Goal: Task Accomplishment & Management: Complete application form

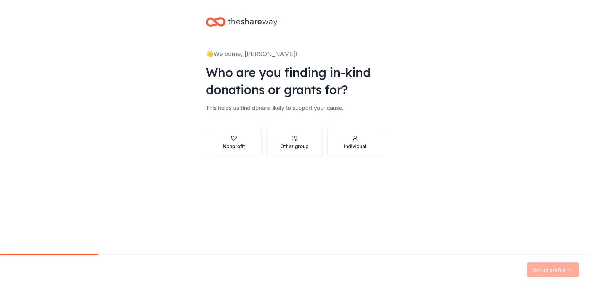
click at [236, 144] on div "Nonprofit" at bounding box center [234, 146] width 22 height 7
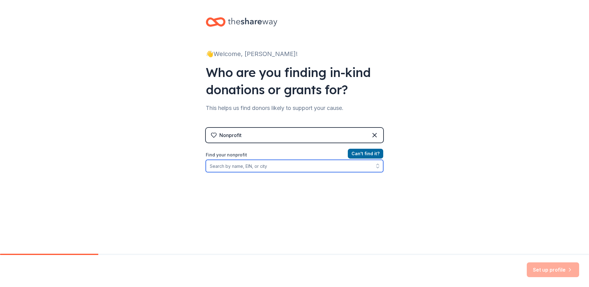
click at [252, 167] on input "Find your nonprofit" at bounding box center [294, 166] width 177 height 12
type input "[PERSON_NAME] & [PERSON_NAME] Charitable Foundation"
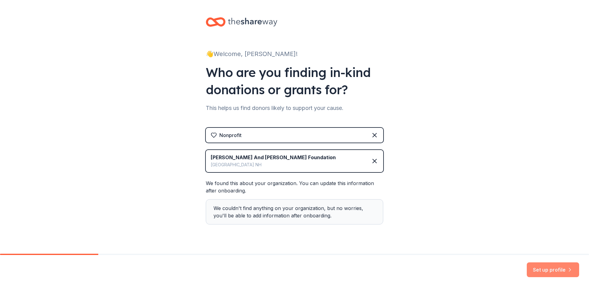
click at [554, 271] on button "Set up profile" at bounding box center [553, 269] width 52 height 15
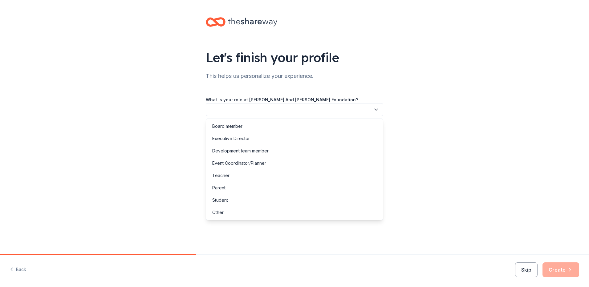
click at [235, 110] on button "button" at bounding box center [294, 109] width 177 height 13
click at [243, 164] on div "Event Coordinator/Planner" at bounding box center [239, 163] width 54 height 7
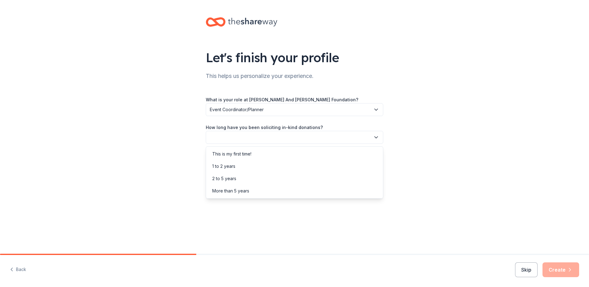
click at [237, 134] on button "button" at bounding box center [294, 137] width 177 height 13
click at [227, 168] on div "1 to 2 years" at bounding box center [223, 166] width 23 height 7
click at [227, 167] on button "button" at bounding box center [294, 165] width 177 height 13
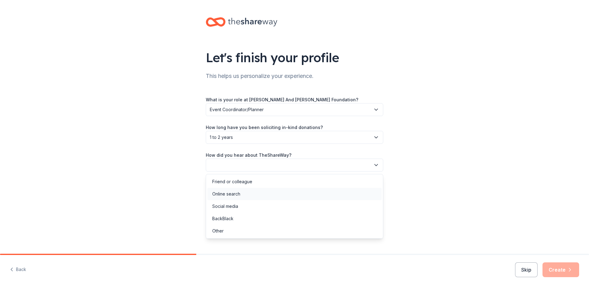
click at [235, 195] on div "Online search" at bounding box center [226, 193] width 28 height 7
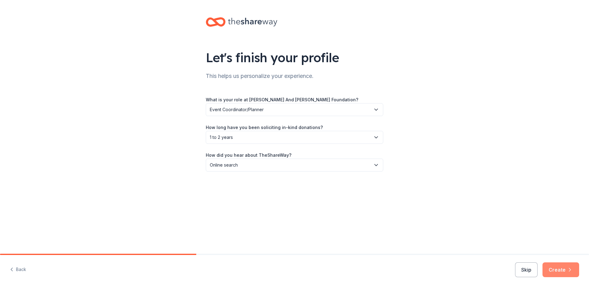
click at [563, 270] on button "Create" at bounding box center [560, 269] width 37 height 15
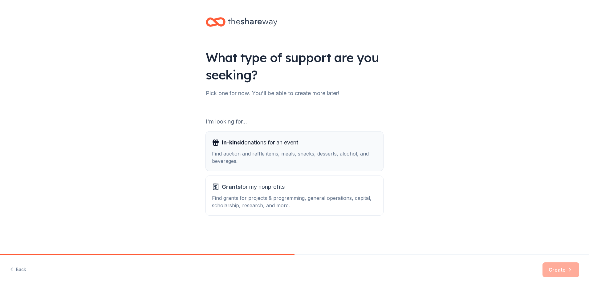
click at [236, 148] on div "In-kind donations for an event Find auction and raffle items, meals, snacks, de…" at bounding box center [294, 151] width 165 height 27
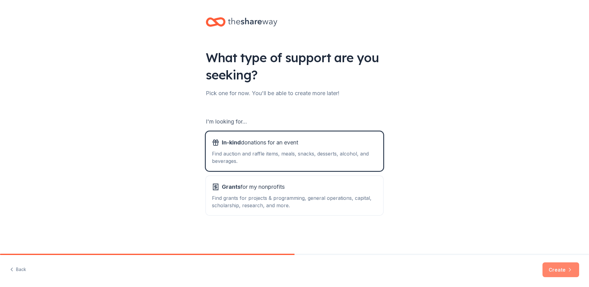
click at [563, 267] on button "Create" at bounding box center [560, 269] width 37 height 15
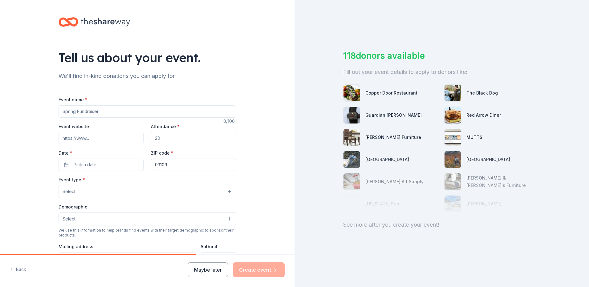
click at [65, 108] on input "Event name *" at bounding box center [147, 111] width 177 height 12
type input "Elliot Health System Gala"
click at [71, 141] on input "Event website" at bounding box center [101, 138] width 85 height 12
type input "[DOMAIN_NAME][URL]"
type input "400"
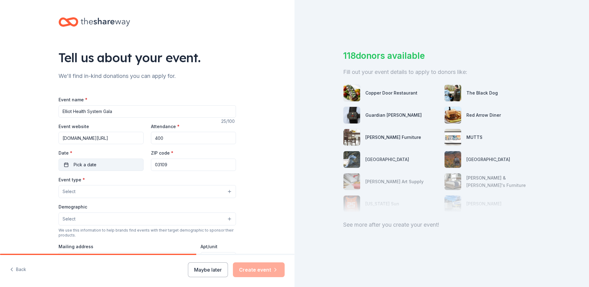
click at [83, 161] on span "Pick a date" at bounding box center [85, 164] width 23 height 7
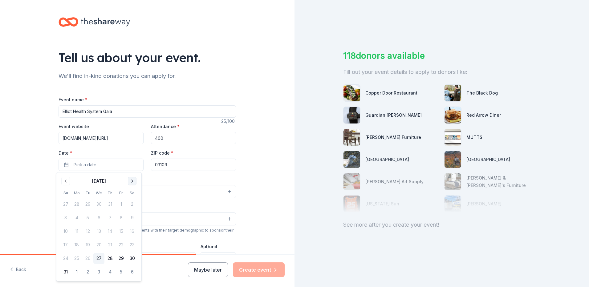
click at [130, 183] on button "Go to next month" at bounding box center [132, 181] width 9 height 9
click at [131, 182] on button "Go to next month" at bounding box center [132, 181] width 9 height 9
click at [68, 180] on button "Go to previous month" at bounding box center [65, 181] width 9 height 9
click at [120, 204] on button "3" at bounding box center [120, 204] width 11 height 11
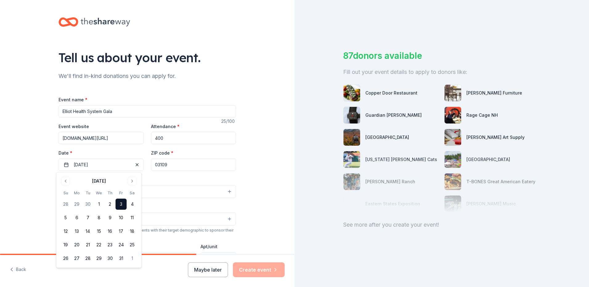
click at [167, 166] on input "03109" at bounding box center [193, 165] width 85 height 12
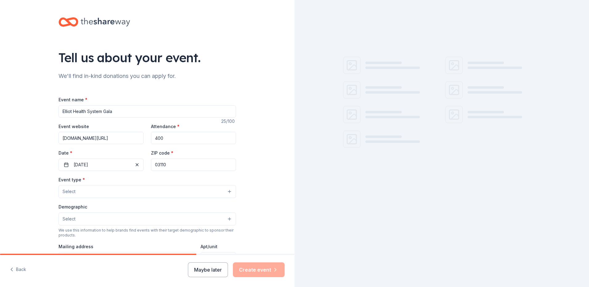
type input "03110"
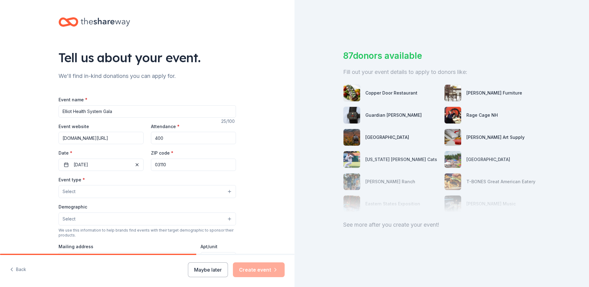
drag, startPoint x: 187, startPoint y: 187, endPoint x: 181, endPoint y: 188, distance: 6.6
click at [187, 188] on button "Select" at bounding box center [147, 191] width 177 height 13
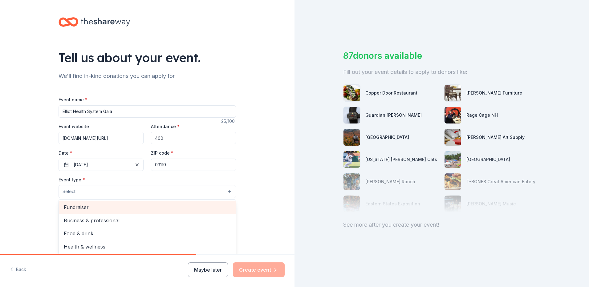
click at [83, 209] on span "Fundraiser" at bounding box center [147, 207] width 167 height 8
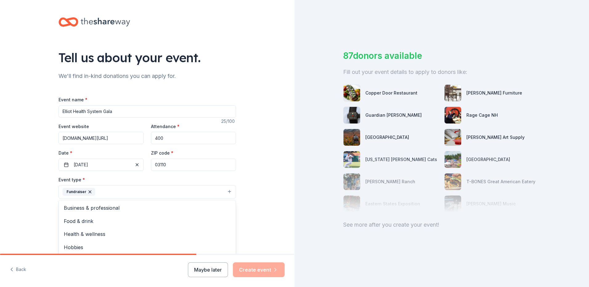
click at [251, 229] on div "Tell us about your event. We'll find in-kind donations you can apply for. Event…" at bounding box center [147, 205] width 294 height 410
click at [91, 216] on button "Select" at bounding box center [147, 219] width 177 height 13
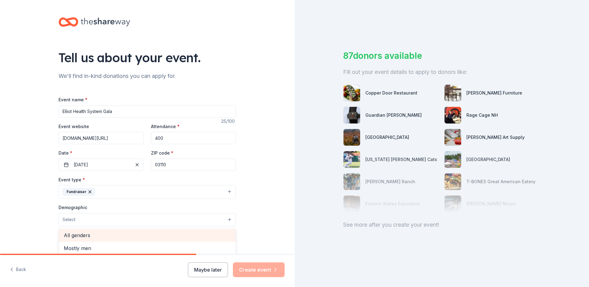
click at [89, 236] on span "All genders" at bounding box center [147, 235] width 167 height 8
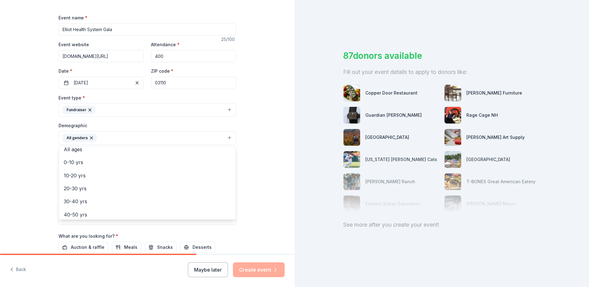
scroll to position [29, 0]
click at [257, 148] on div "Tell us about your event. We'll find in-kind donations you can apply for. Event…" at bounding box center [147, 123] width 294 height 411
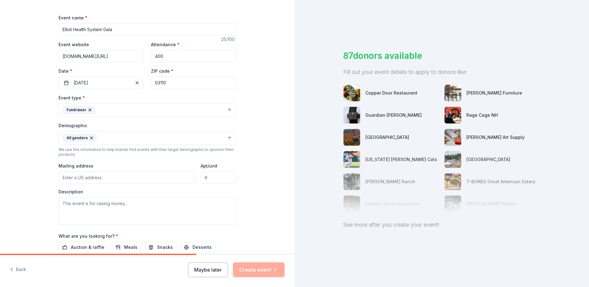
click at [102, 179] on input "Mailing address" at bounding box center [127, 178] width 137 height 12
type input "[PERSON_NAME] & [PERSON_NAME] Charitable Foundation"
type input "[STREET_ADDRESS]"
click at [204, 177] on input "[STREET_ADDRESS]" at bounding box center [217, 178] width 35 height 12
click at [153, 178] on input "[PERSON_NAME] & [PERSON_NAME] Charitable Foundation" at bounding box center [127, 178] width 137 height 12
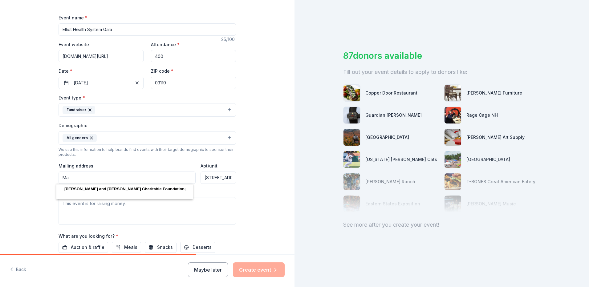
type input "M"
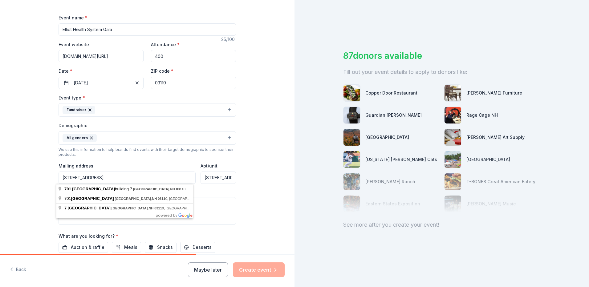
type input "[STREET_ADDRESS]"
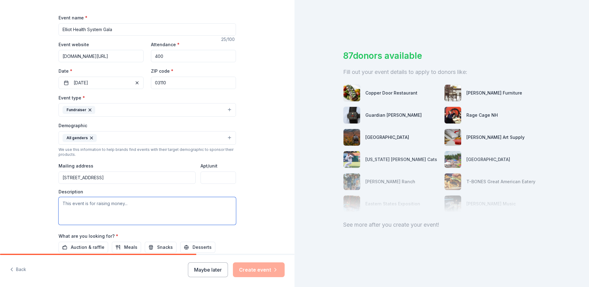
click at [95, 207] on textarea at bounding box center [147, 211] width 177 height 28
type textarea "h"
type textarea "T"
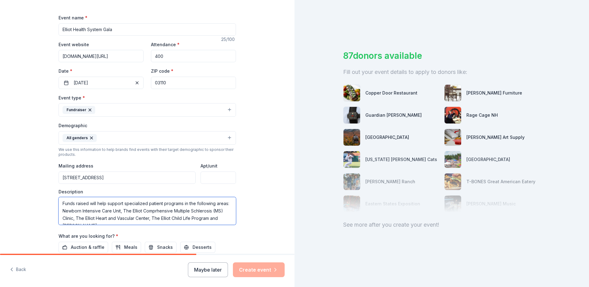
scroll to position [11, 0]
click at [104, 221] on textarea "Funds raised will help support specialized patient programs in the following ar…" at bounding box center [147, 211] width 177 height 28
click at [59, 203] on textarea "Funds raised will help support specialized patient programs in the following ar…" at bounding box center [147, 211] width 177 height 28
paste textarea "The [PERSON_NAME] & [PERSON_NAME] Foundation is a nonprofit organization create…"
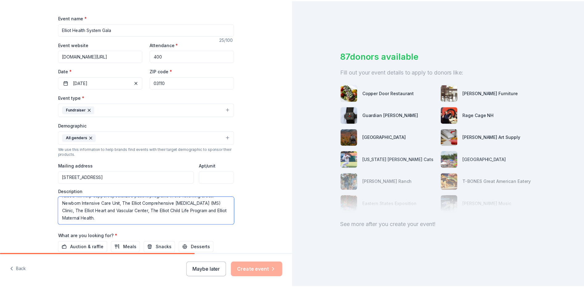
scroll to position [37, 0]
type textarea "The [PERSON_NAME] & [PERSON_NAME] Foundation is a nonprofit organization create…"
click at [83, 247] on span "Auction & raffle" at bounding box center [88, 247] width 34 height 7
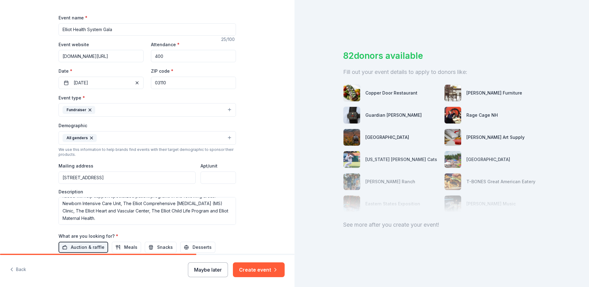
click at [220, 270] on button "Maybe later" at bounding box center [208, 269] width 40 height 15
click at [219, 270] on button "Maybe later" at bounding box center [208, 269] width 40 height 15
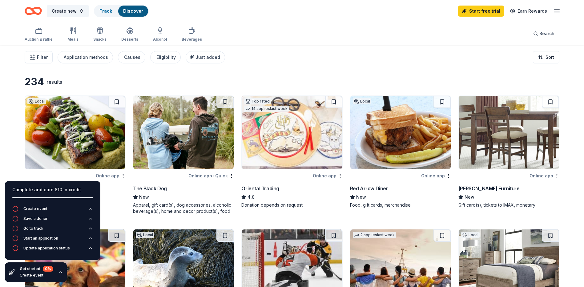
drag, startPoint x: 49, startPoint y: 237, endPoint x: 480, endPoint y: 268, distance: 431.9
click at [49, 237] on div "Start an application" at bounding box center [40, 238] width 35 height 5
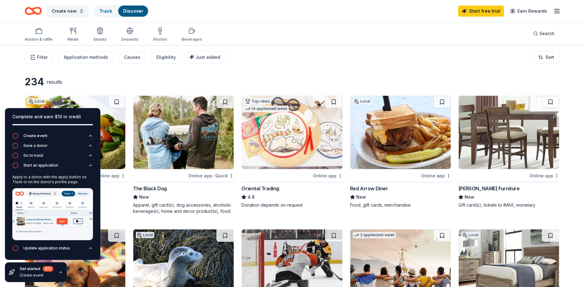
click at [276, 68] on div "Filter Application methods Causes Eligibility Just added Sort" at bounding box center [292, 57] width 584 height 25
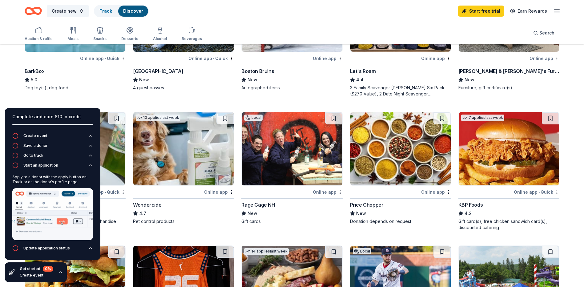
scroll to position [502, 0]
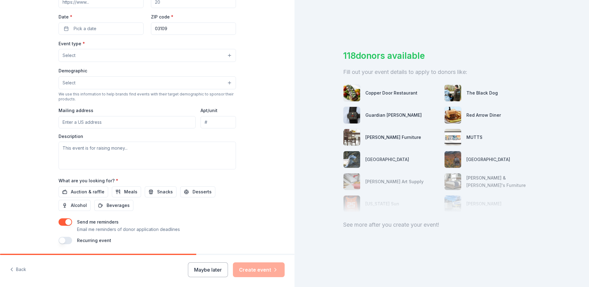
scroll to position [156, 0]
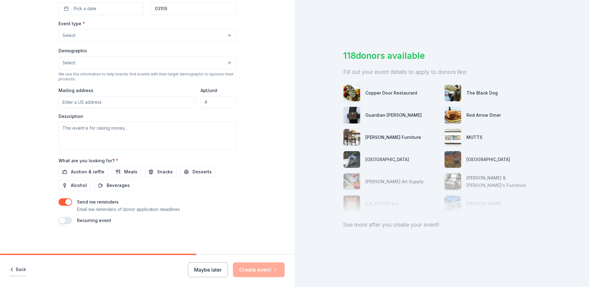
click at [20, 271] on button "Back" at bounding box center [18, 269] width 16 height 13
